Goal: Task Accomplishment & Management: Manage account settings

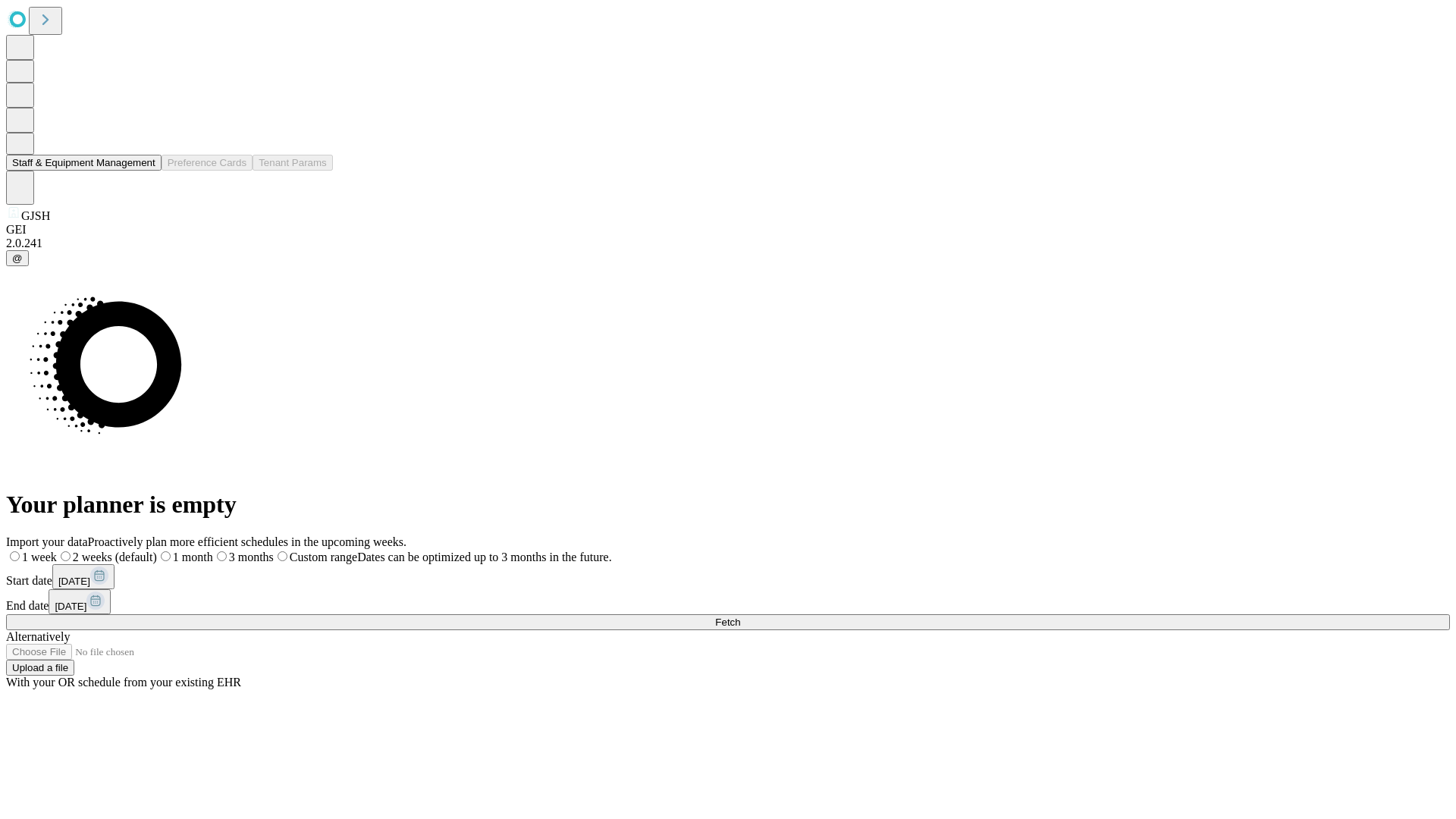
click at [144, 171] on button "Staff & Equipment Management" at bounding box center [83, 162] width 156 height 16
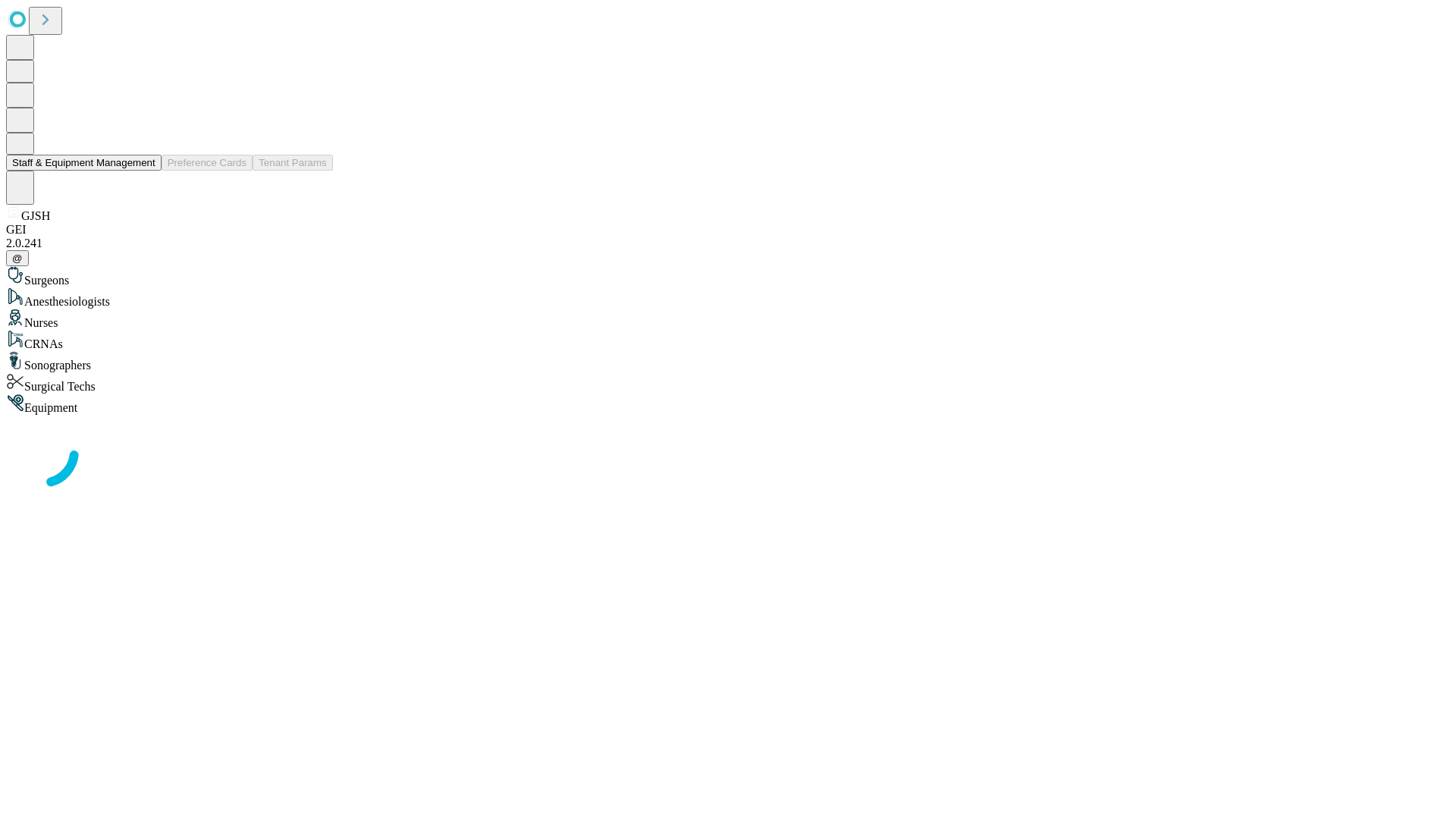
click at [144, 171] on button "Staff & Equipment Management" at bounding box center [83, 162] width 156 height 16
